Goal: Information Seeking & Learning: Learn about a topic

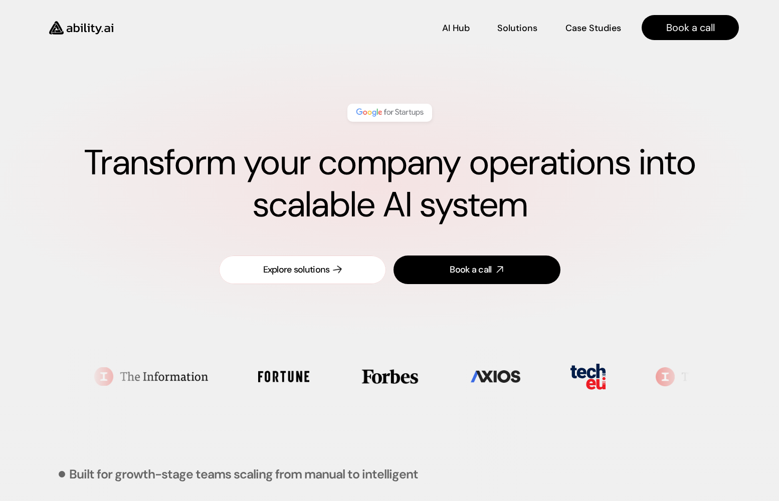
click at [317, 259] on link "Explore solutions" at bounding box center [302, 270] width 167 height 29
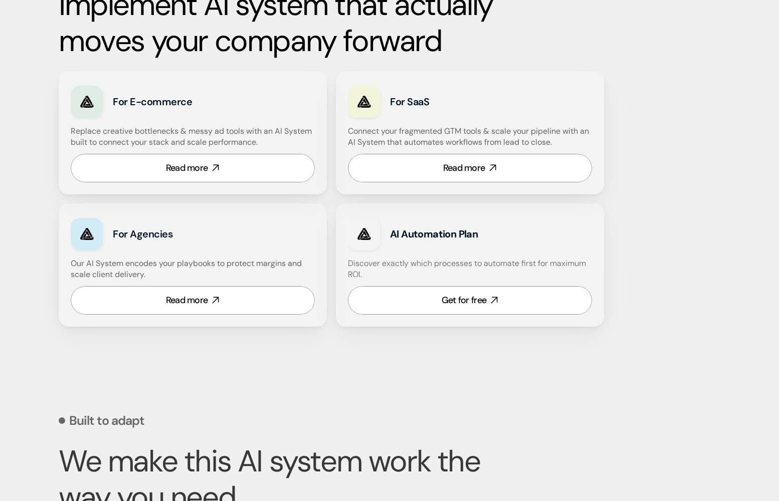
scroll to position [579, 0]
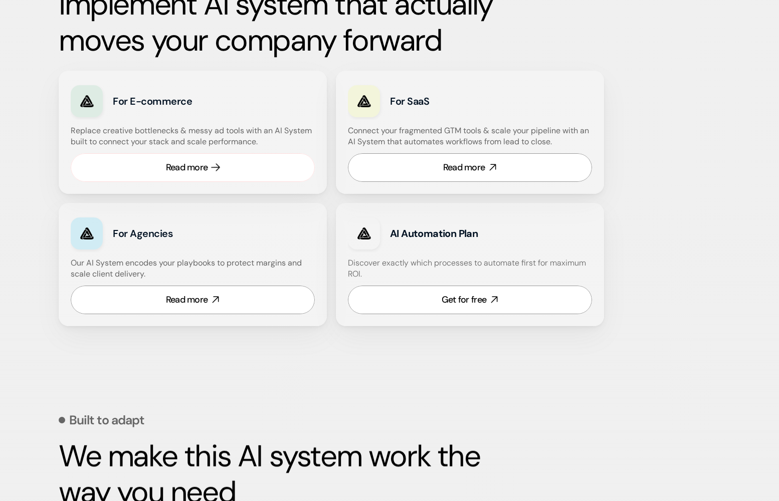
click at [224, 165] on link "Read more" at bounding box center [193, 167] width 244 height 29
click at [251, 290] on link "Read more" at bounding box center [193, 300] width 244 height 29
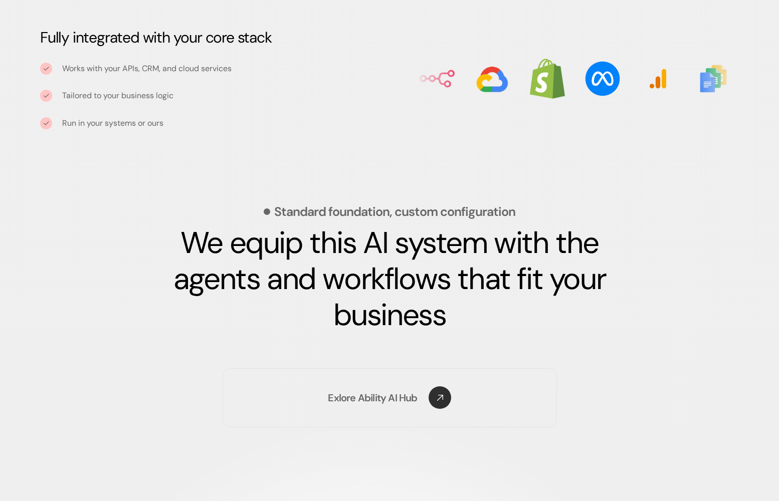
scroll to position [1292, 0]
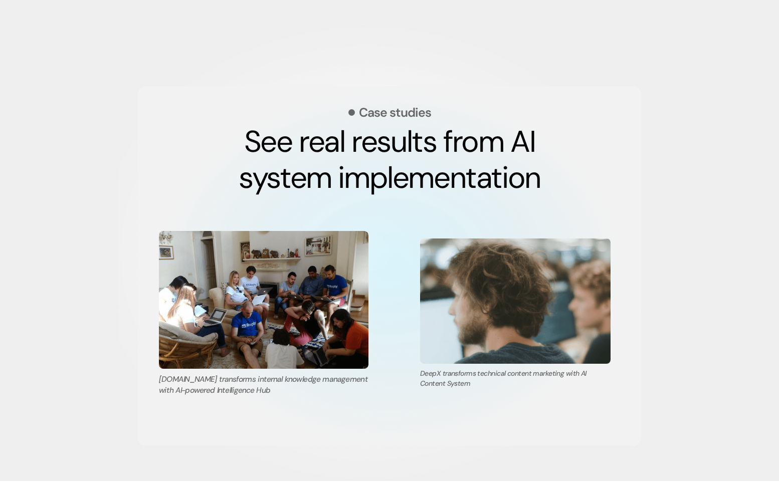
scroll to position [1909, 0]
